Goal: Transaction & Acquisition: Purchase product/service

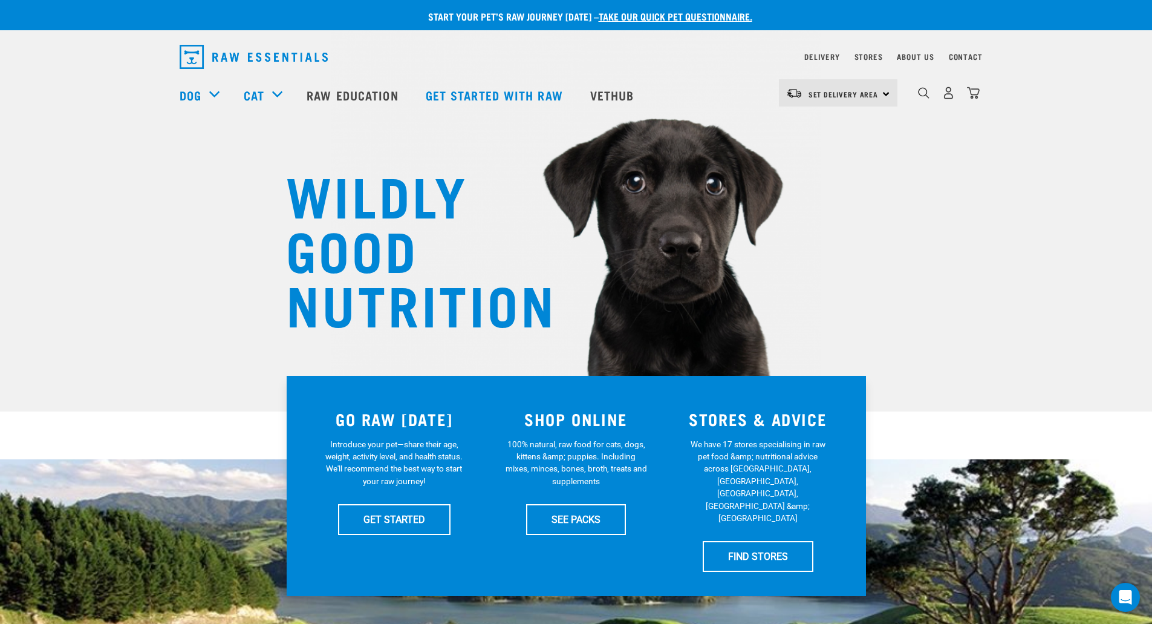
click at [935, 93] on div "0" at bounding box center [949, 92] width 62 height 27
click at [914, 93] on div "0" at bounding box center [939, 95] width 83 height 48
click at [927, 96] on img "dropdown navigation" at bounding box center [923, 92] width 11 height 11
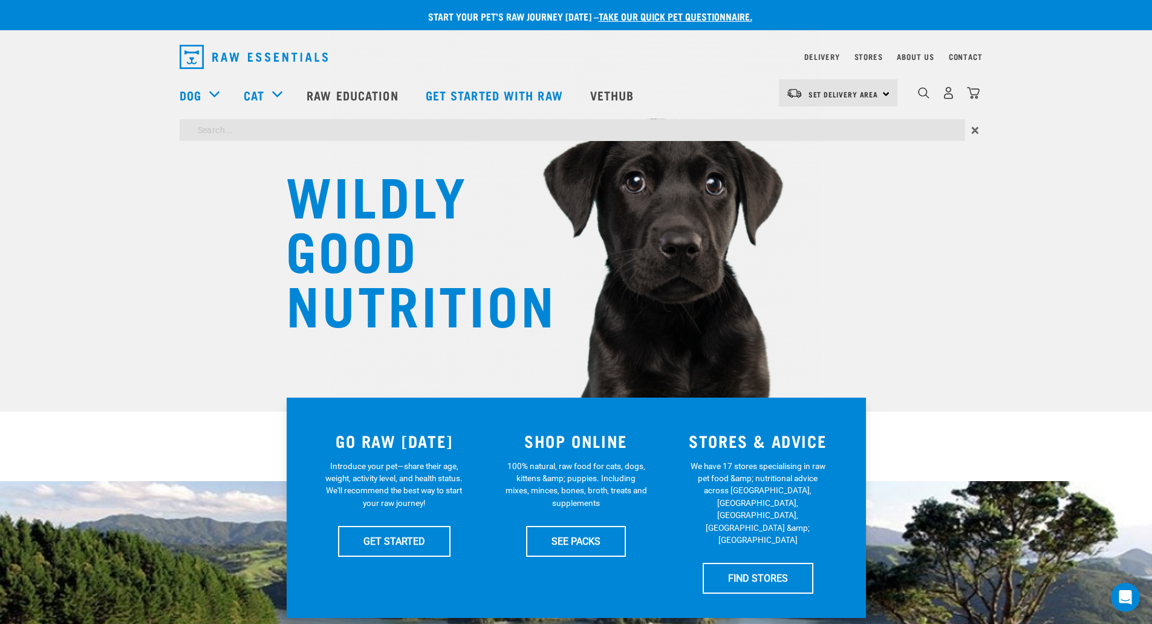
click at [557, 131] on input "search" at bounding box center [573, 130] width 786 height 22
type input "chicken neck"
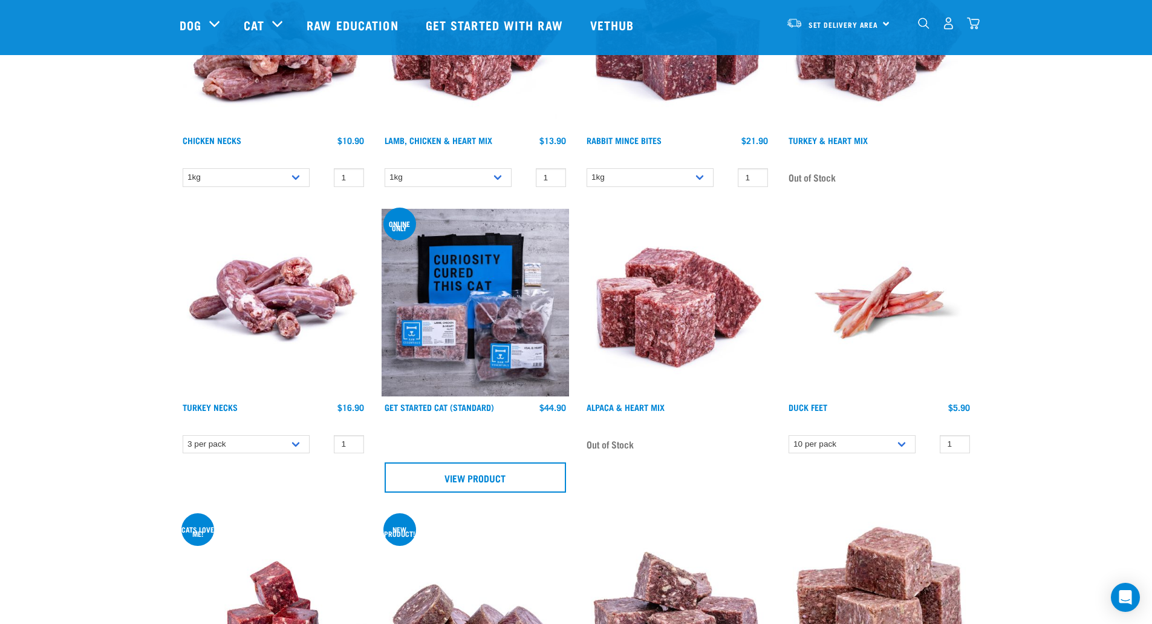
scroll to position [181, 0]
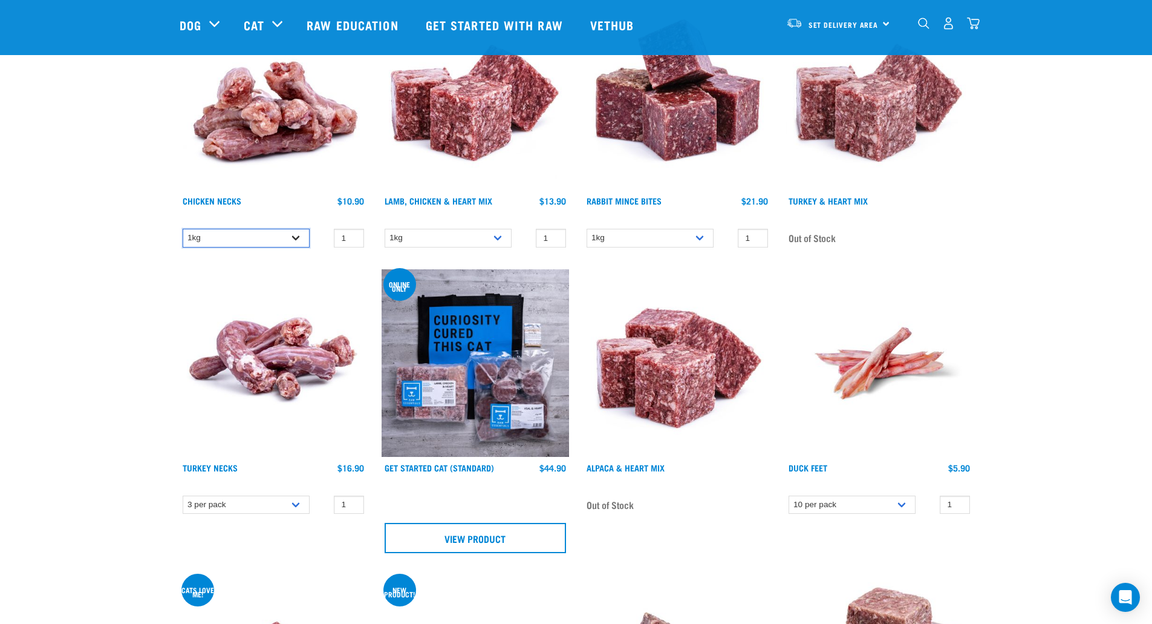
click at [192, 234] on select "1kg 2kg" at bounding box center [246, 238] width 127 height 19
click at [183, 229] on select "1kg 2kg" at bounding box center [246, 238] width 127 height 19
click at [197, 244] on select "1kg 2kg" at bounding box center [246, 238] width 127 height 19
select select "7342"
click at [183, 229] on select "1kg 2kg" at bounding box center [246, 238] width 127 height 19
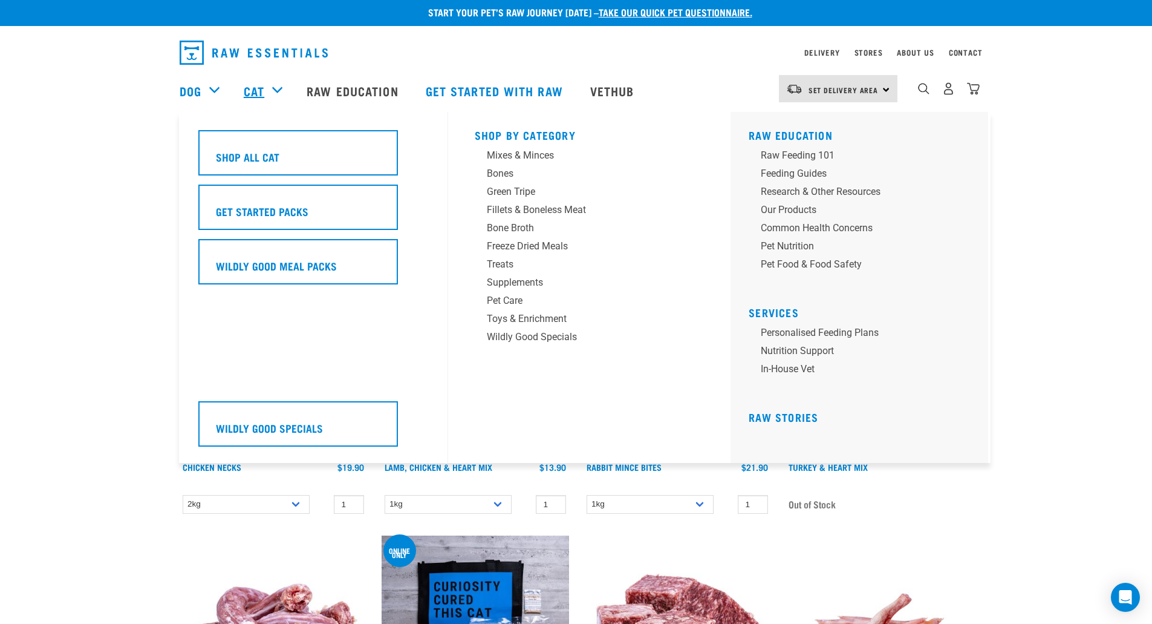
scroll to position [0, 0]
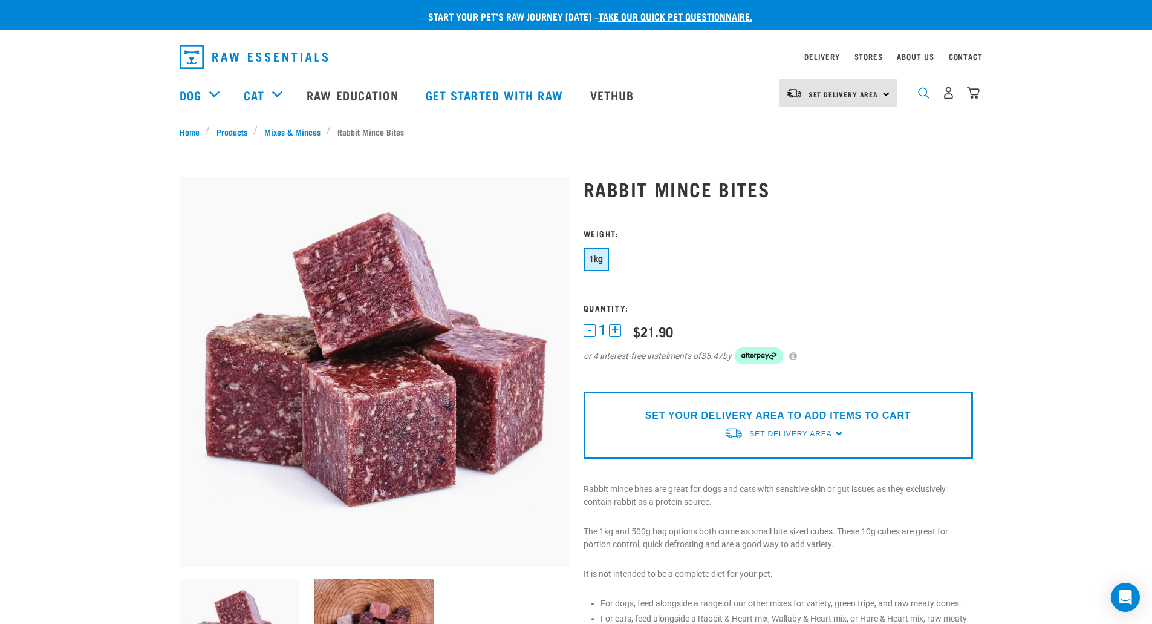
click at [923, 93] on img "dropdown navigation" at bounding box center [923, 92] width 11 height 11
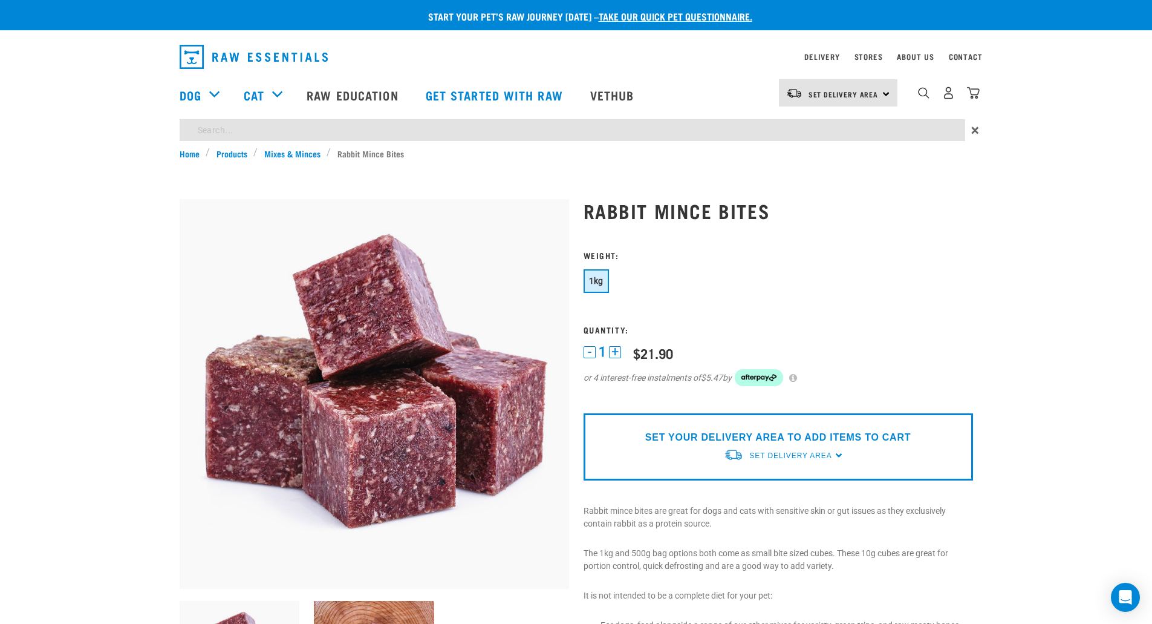
click at [796, 132] on input "search" at bounding box center [573, 130] width 786 height 22
type input "chicken feet"
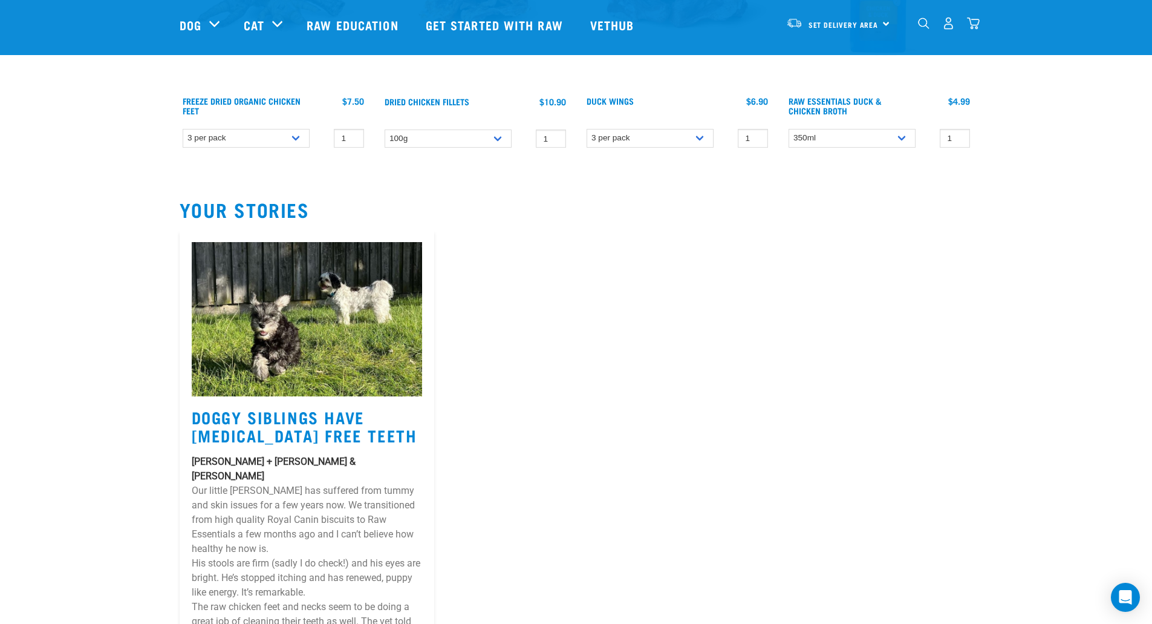
scroll to position [302, 0]
